Goal: Task Accomplishment & Management: Manage account settings

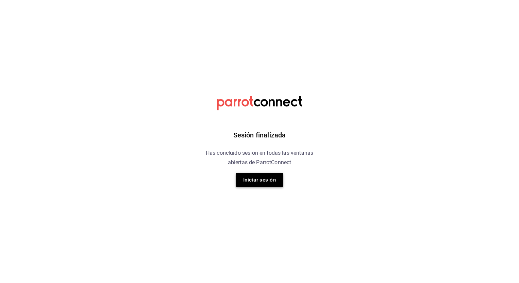
click at [258, 176] on button "Iniciar sesión" at bounding box center [260, 180] width 48 height 14
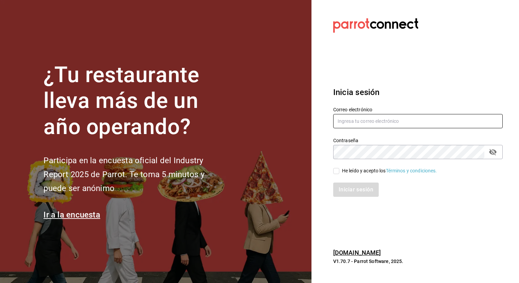
type input "[EMAIL_ADDRESS][PERSON_NAME][DOMAIN_NAME]"
click at [337, 171] on input "He leído y acepto los Términos y condiciones." at bounding box center [336, 171] width 6 height 6
checkbox input "true"
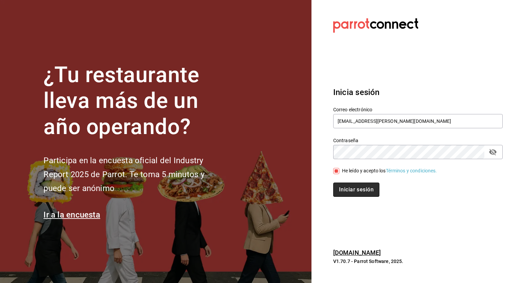
click at [354, 191] on button "Iniciar sesión" at bounding box center [356, 190] width 46 height 14
